Goal: Communication & Community: Participate in discussion

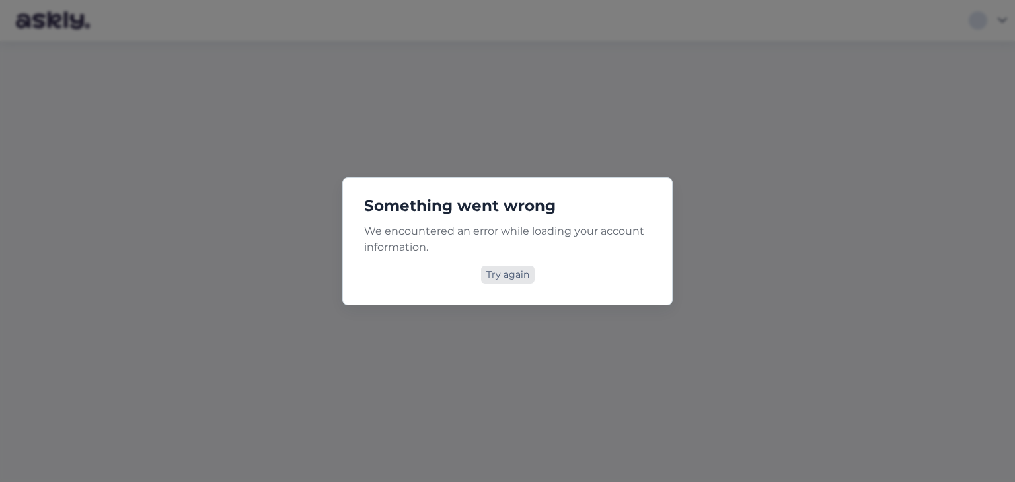
click at [519, 270] on div "Try again" at bounding box center [508, 275] width 54 height 18
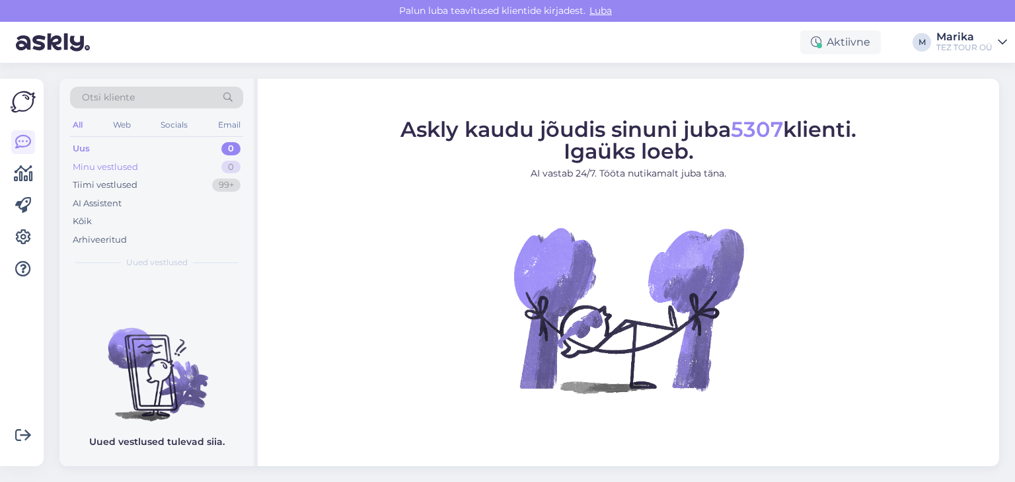
click at [112, 166] on div "Minu vestlused" at bounding box center [105, 167] width 65 height 13
click at [114, 180] on div "Tiimi vestlused" at bounding box center [105, 184] width 65 height 13
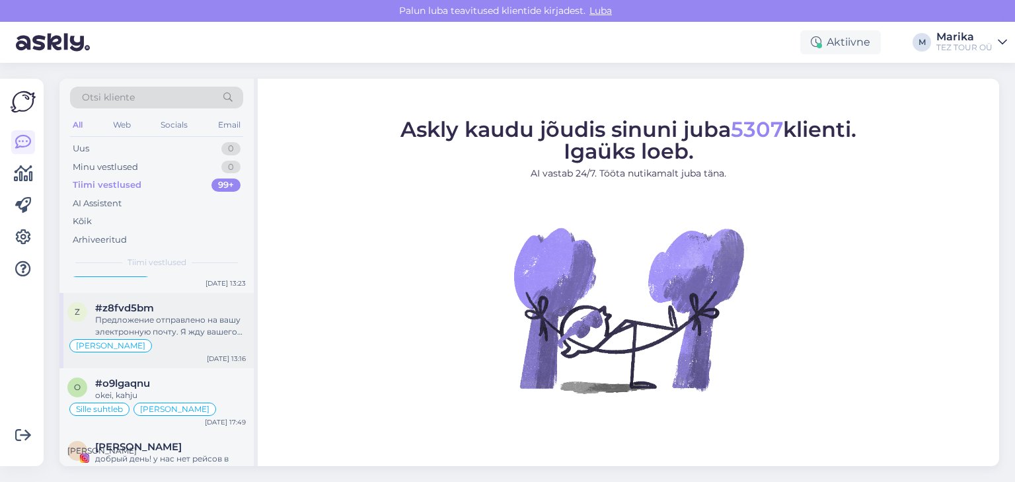
scroll to position [70, 0]
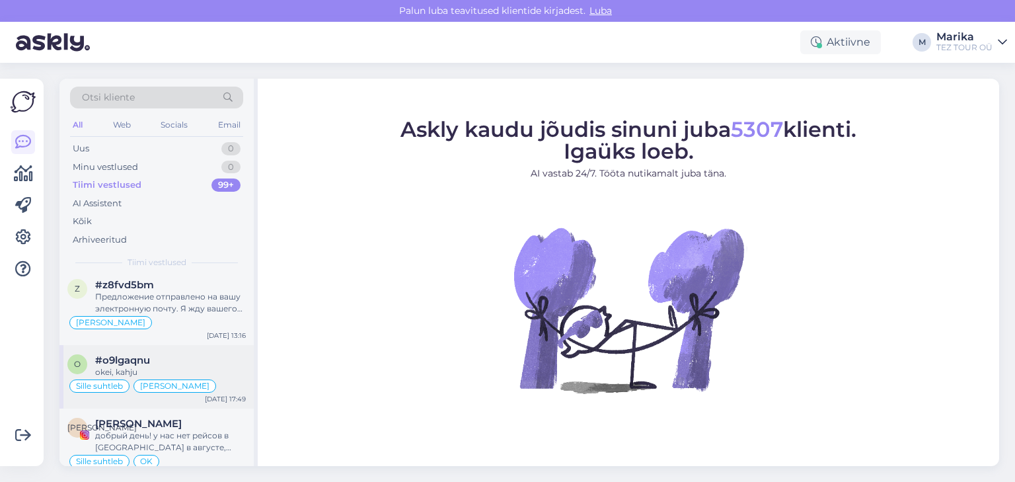
click at [163, 359] on div "#o9lgaqnu" at bounding box center [170, 360] width 151 height 12
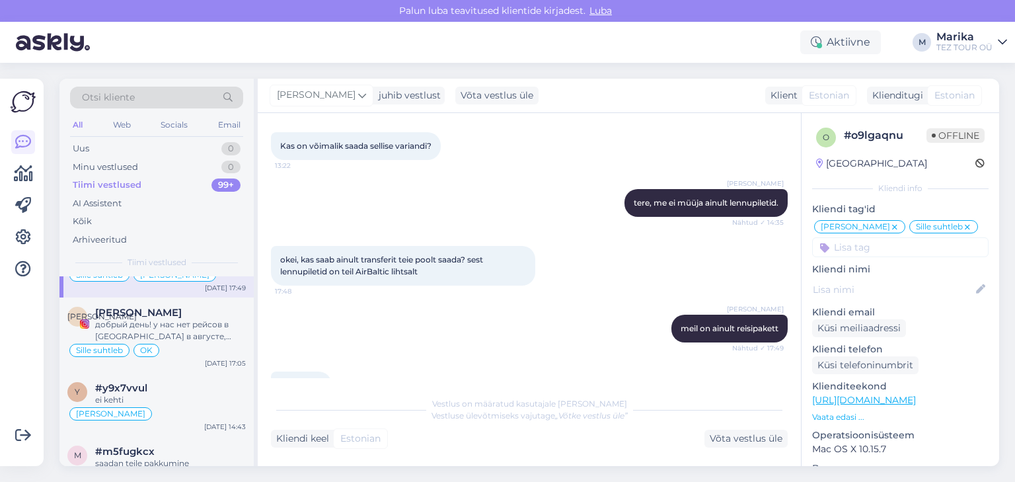
scroll to position [211, 0]
